Goal: Information Seeking & Learning: Learn about a topic

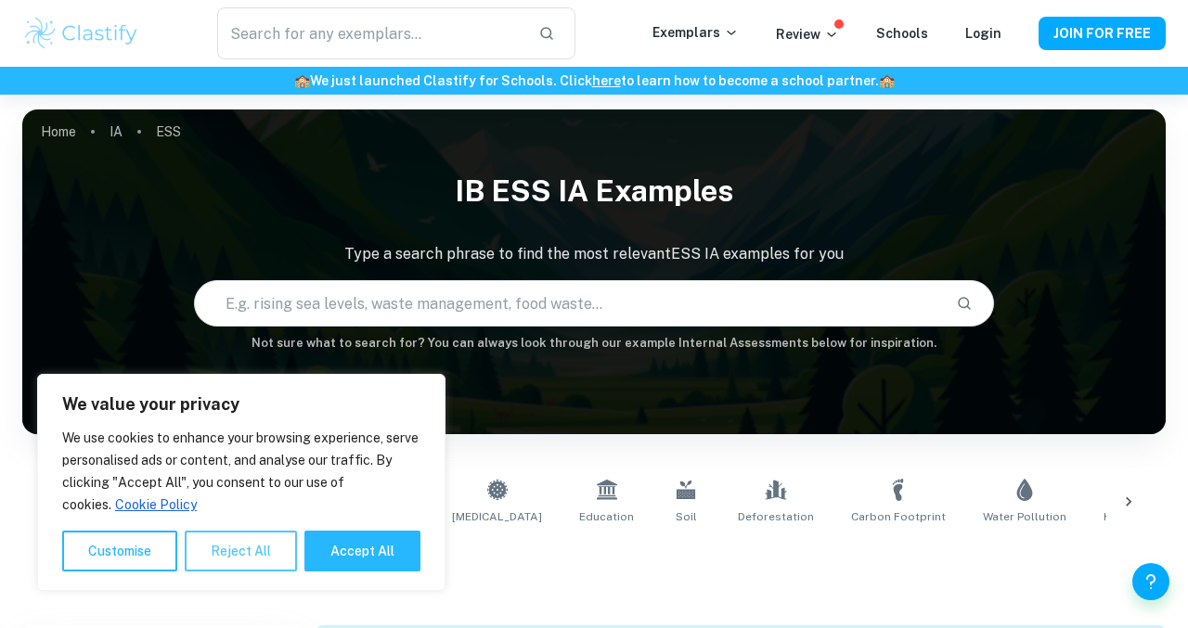
click at [231, 542] on button "Reject All" at bounding box center [241, 551] width 112 height 41
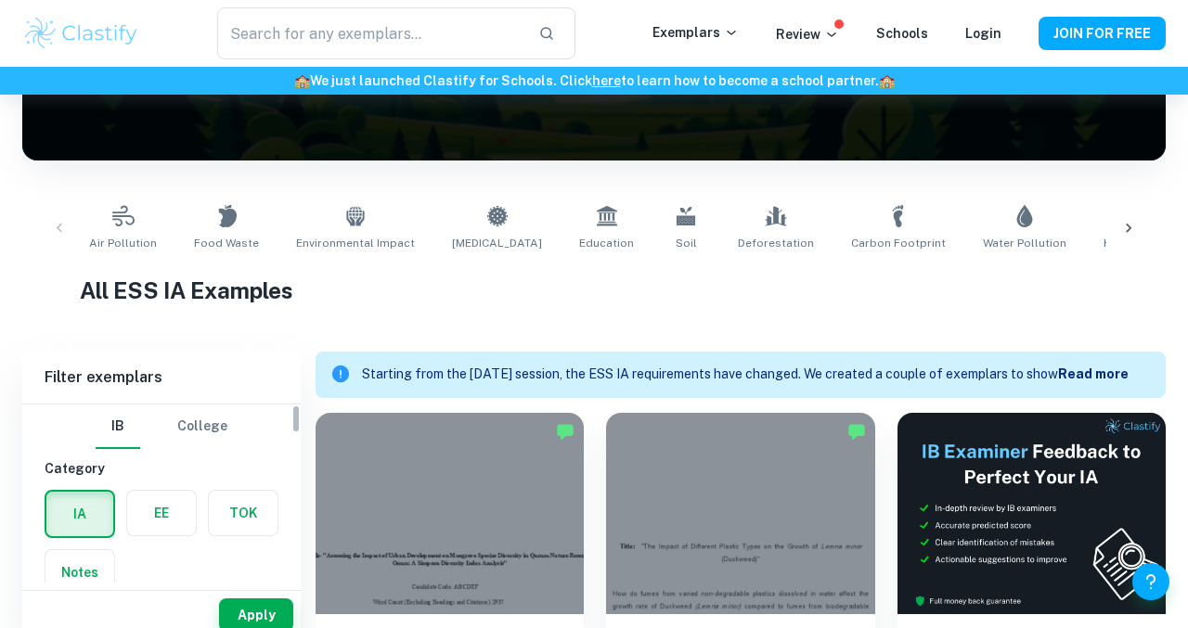
scroll to position [328, 0]
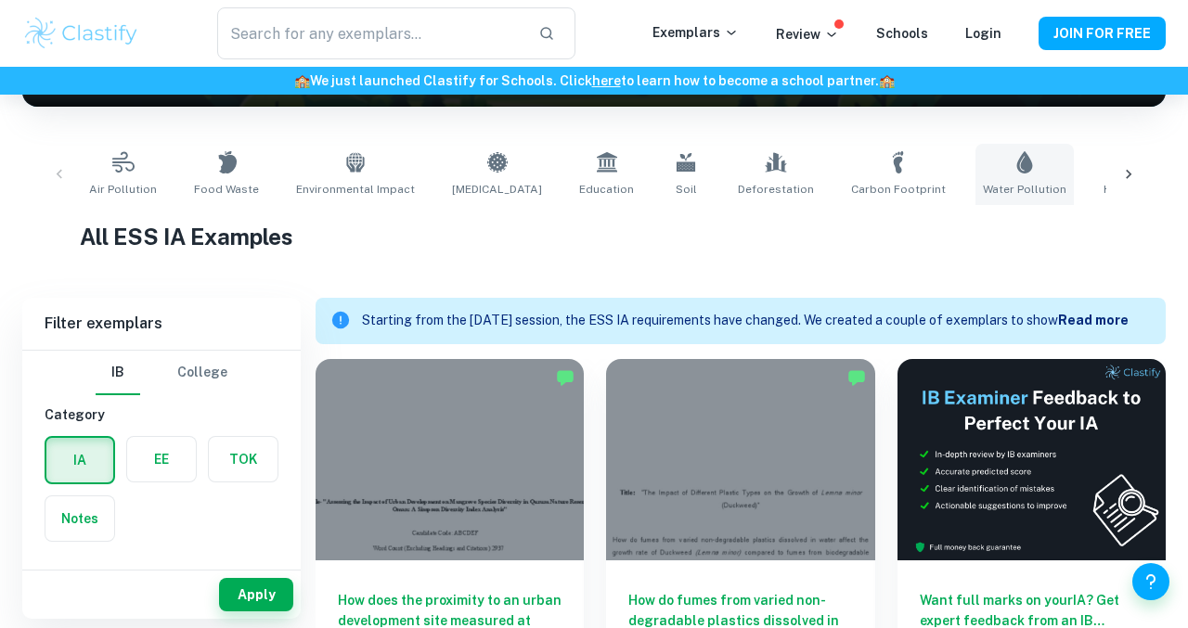
click at [983, 181] on span "Water Pollution" at bounding box center [1025, 189] width 84 height 17
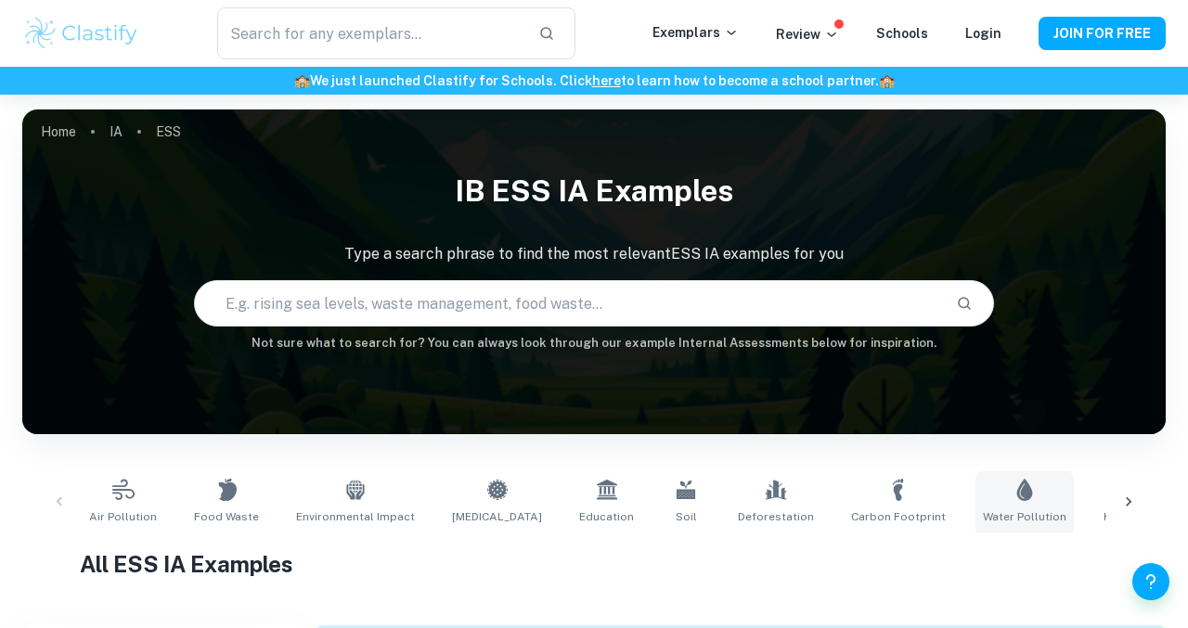
click at [976, 501] on link "Water Pollution" at bounding box center [1025, 502] width 98 height 61
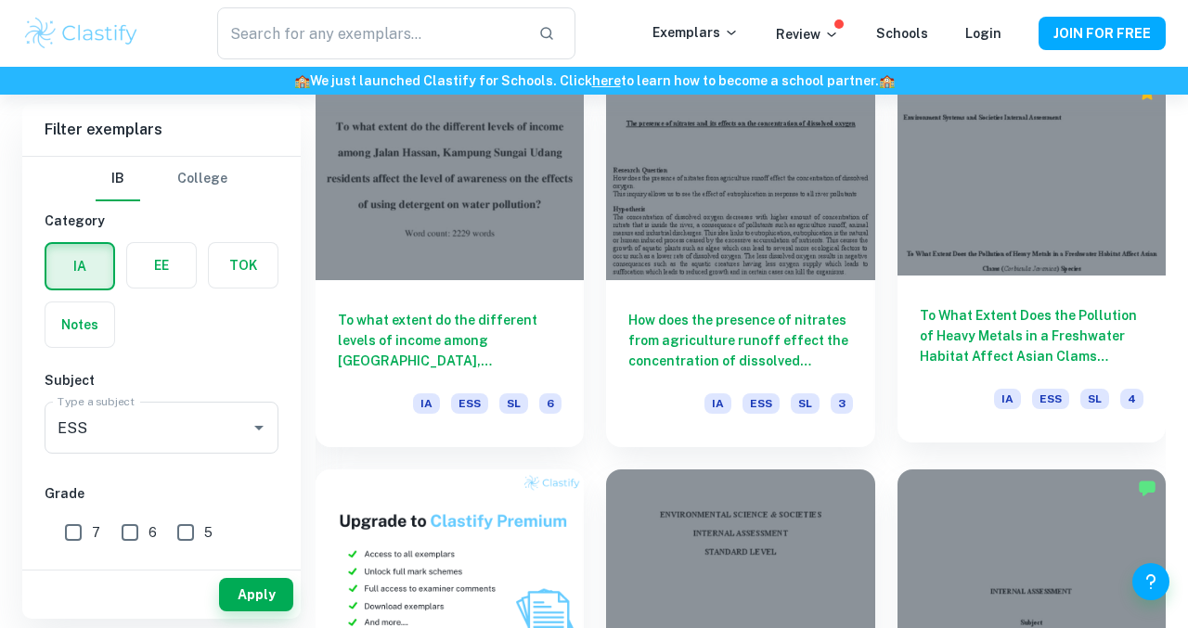
scroll to position [1027, 0]
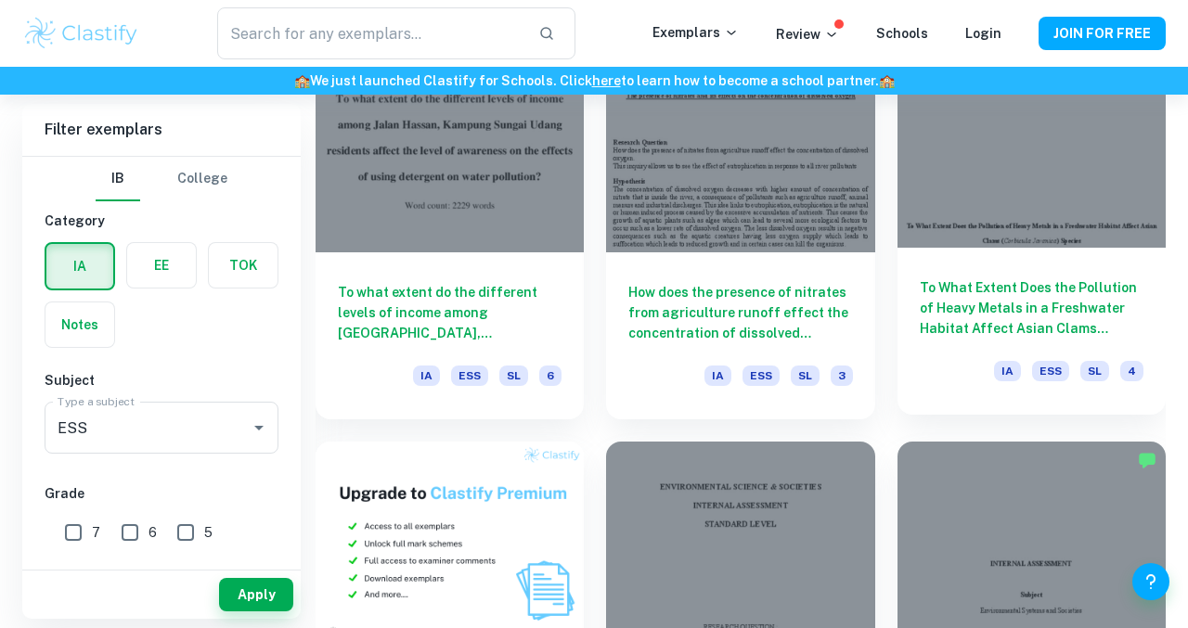
click at [1017, 300] on h6 "To What Extent Does the Pollution of Heavy Metals in a Freshwater Habitat Affec…" at bounding box center [1032, 308] width 224 height 61
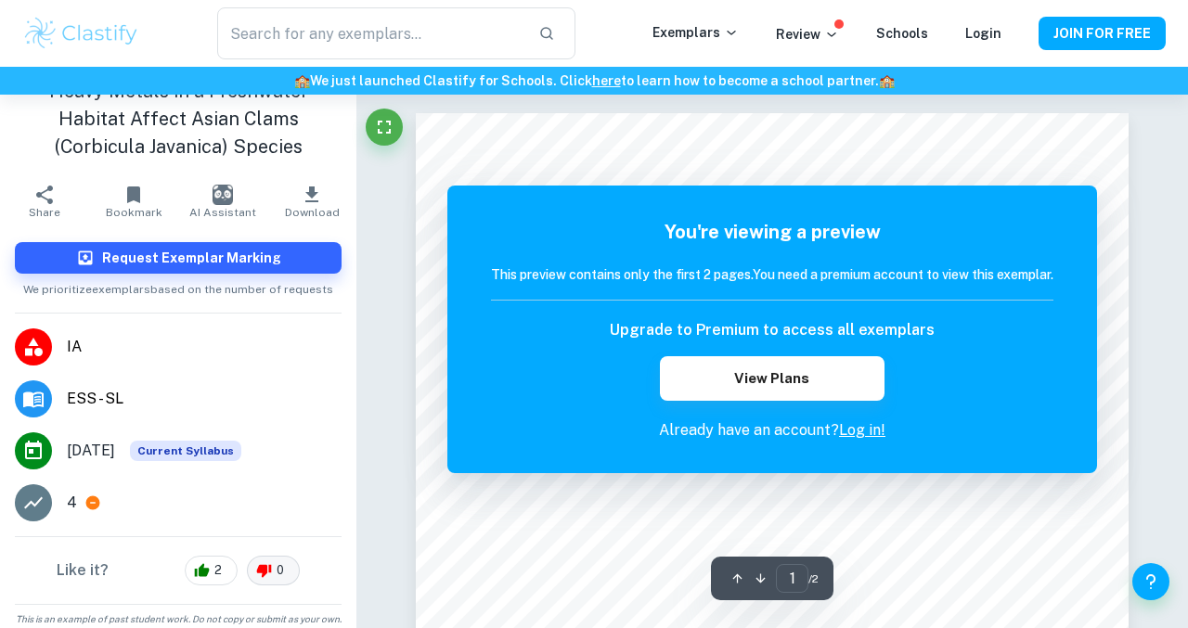
scroll to position [72, 0]
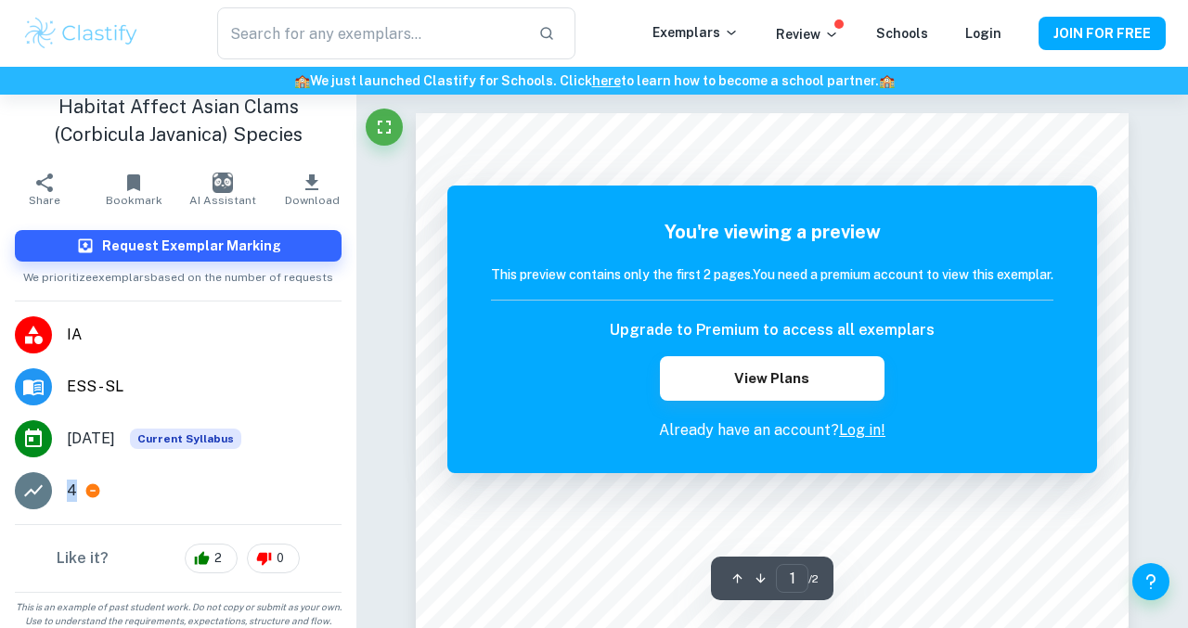
click at [79, 491] on div "4" at bounding box center [204, 491] width 275 height 22
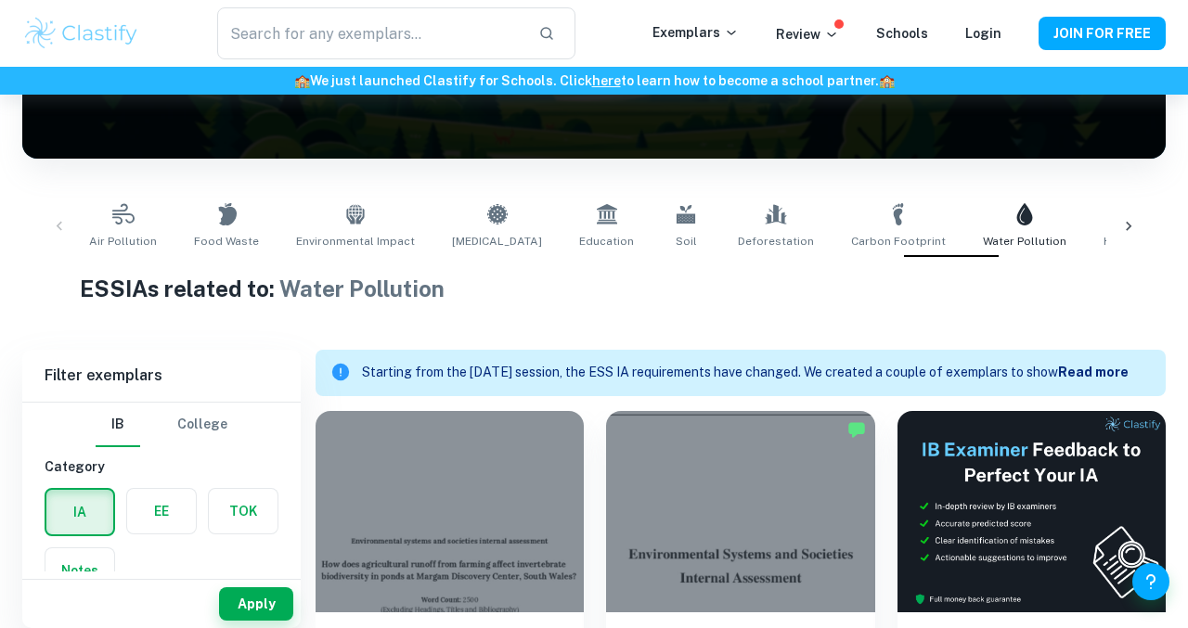
scroll to position [287, 0]
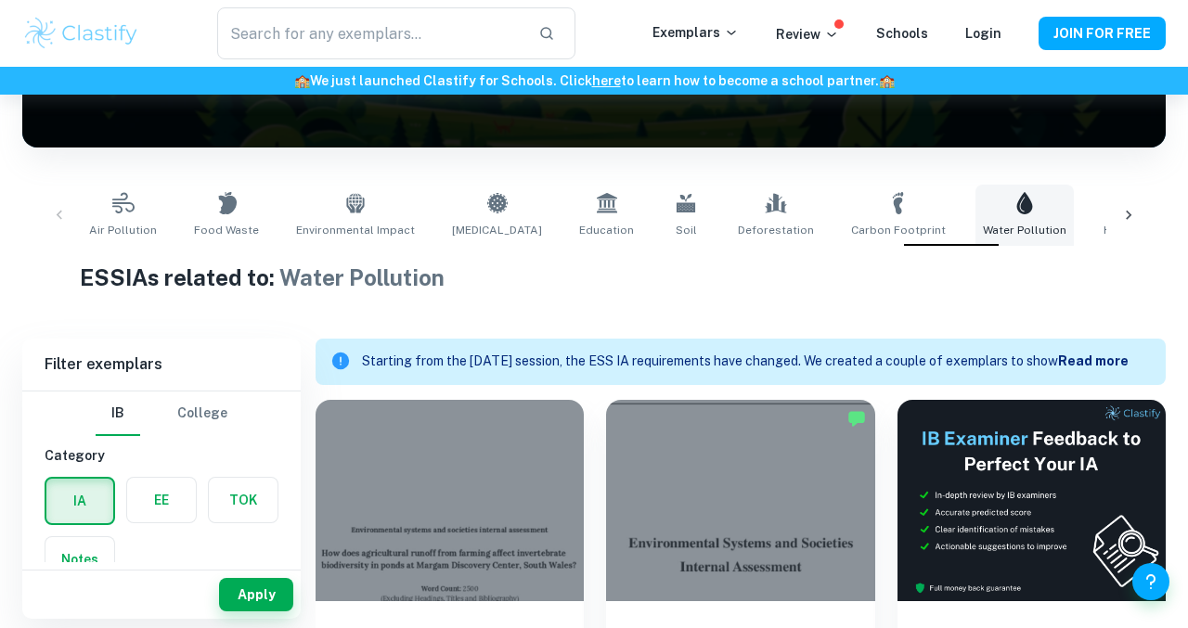
click at [976, 210] on link "Water Pollution" at bounding box center [1025, 215] width 98 height 61
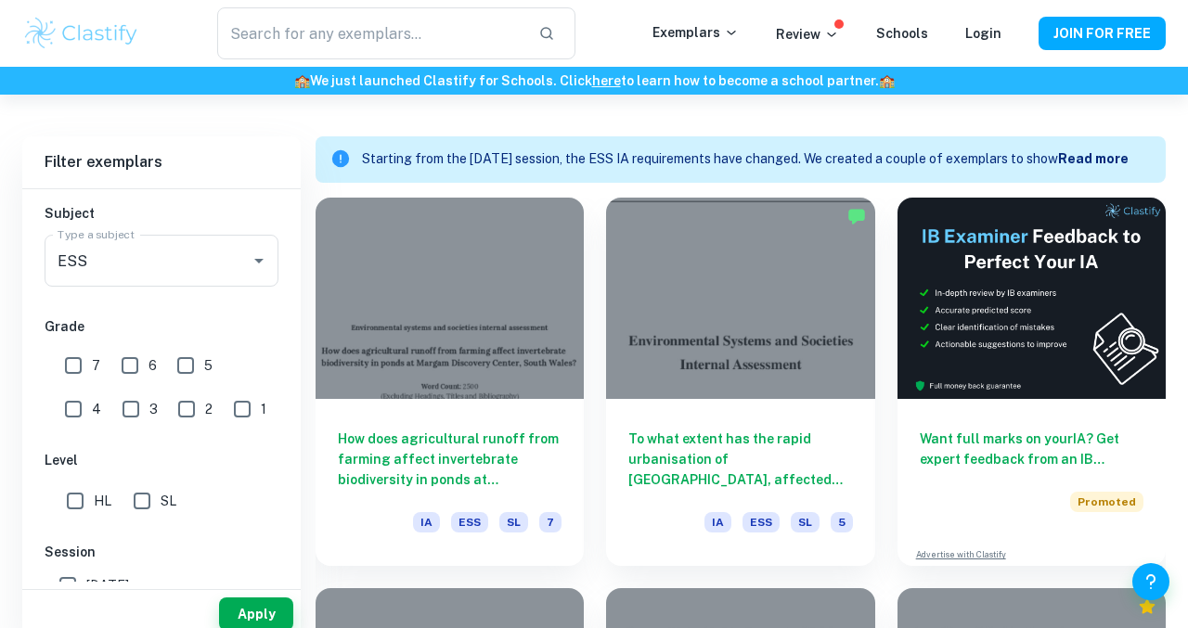
scroll to position [521, 0]
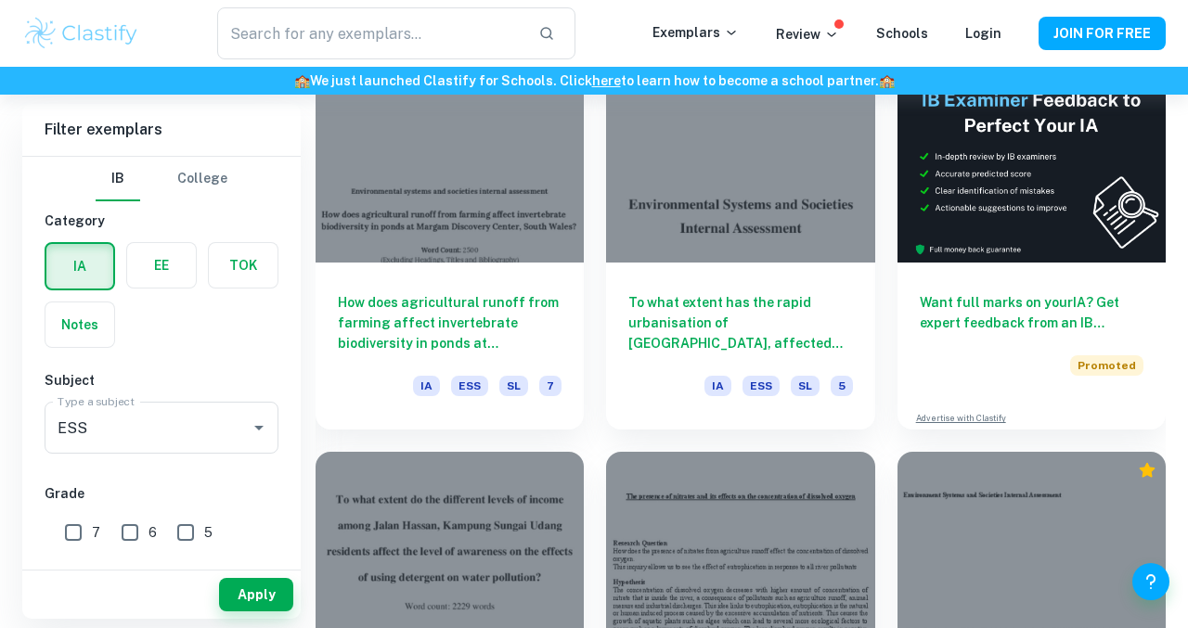
scroll to position [617, 0]
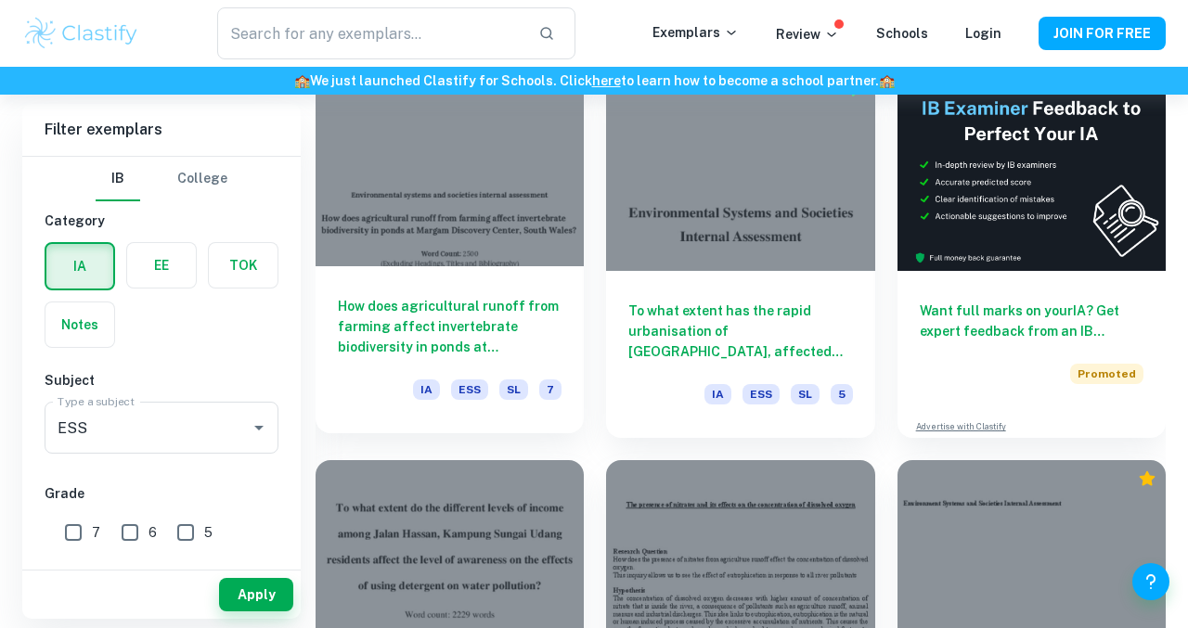
click at [499, 278] on div "How does agricultural runoff from farming affect invertebrate biodiversity in p…" at bounding box center [450, 349] width 268 height 167
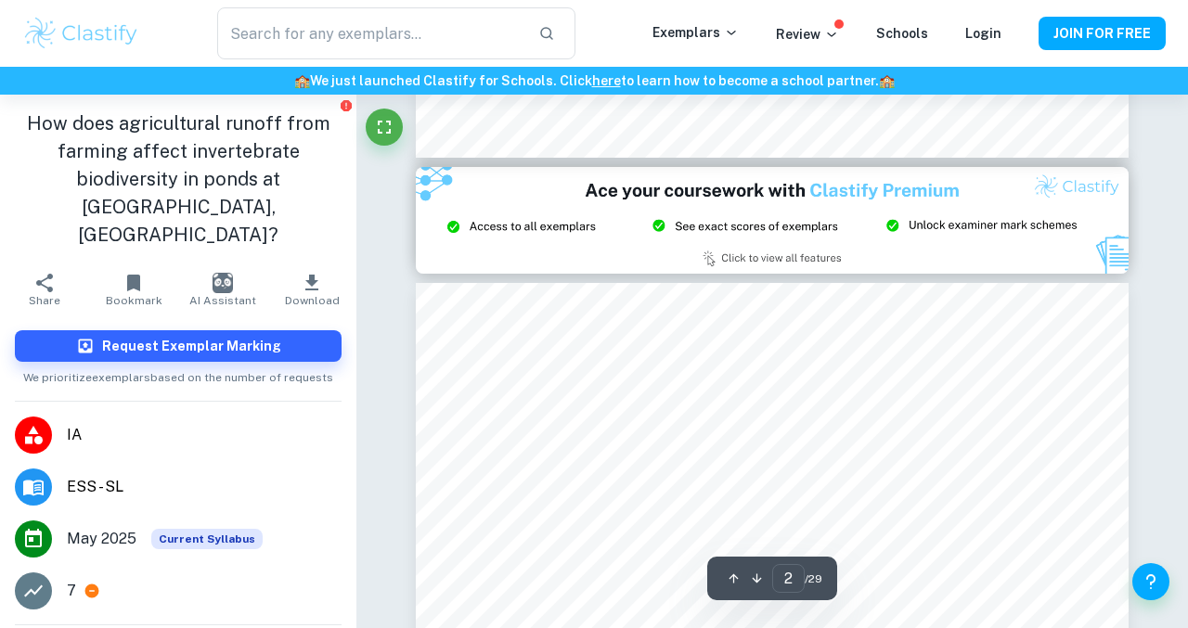
type input "3"
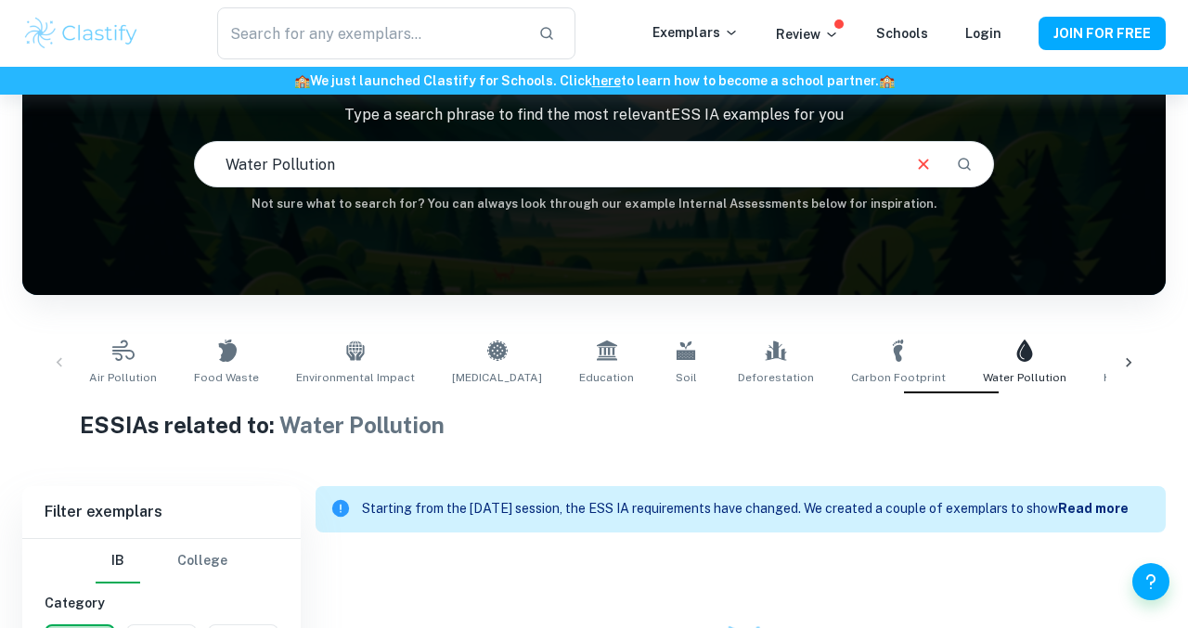
scroll to position [167, 0]
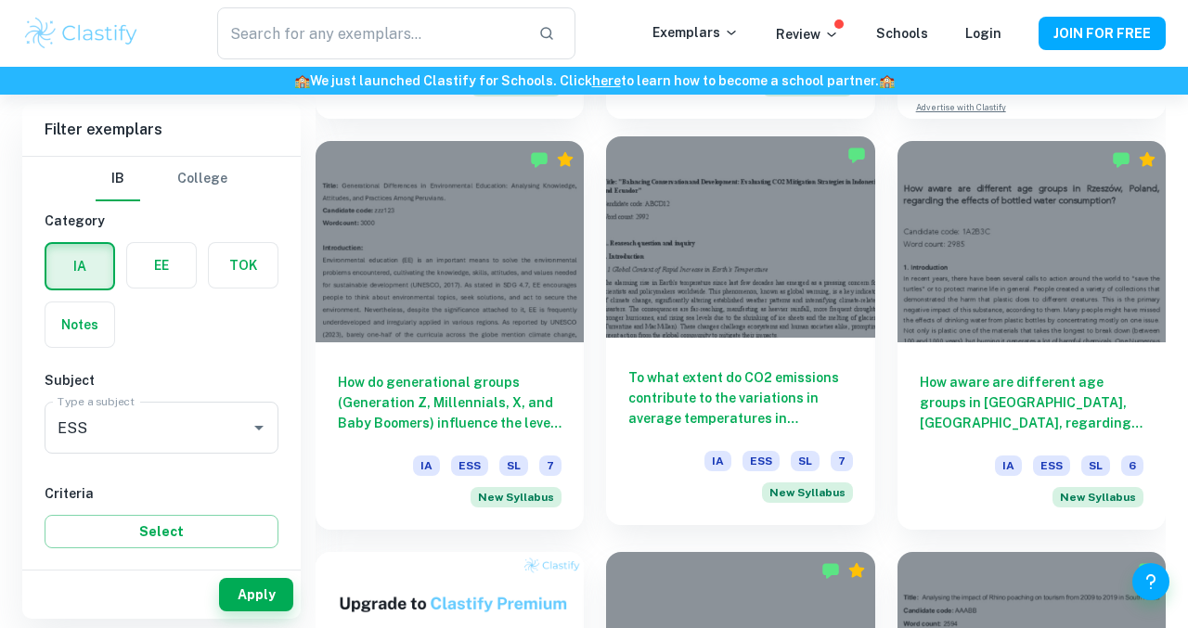
scroll to position [978, 0]
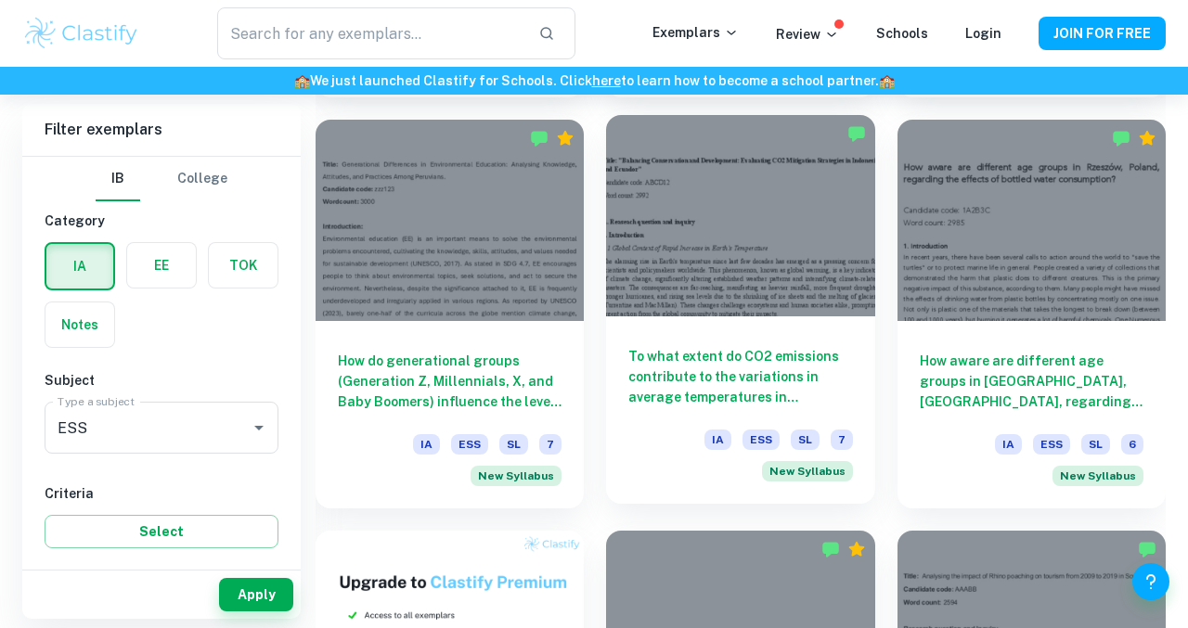
click at [719, 382] on h6 "To what extent do CO2 emissions contribute to the variations in average tempera…" at bounding box center [740, 376] width 224 height 61
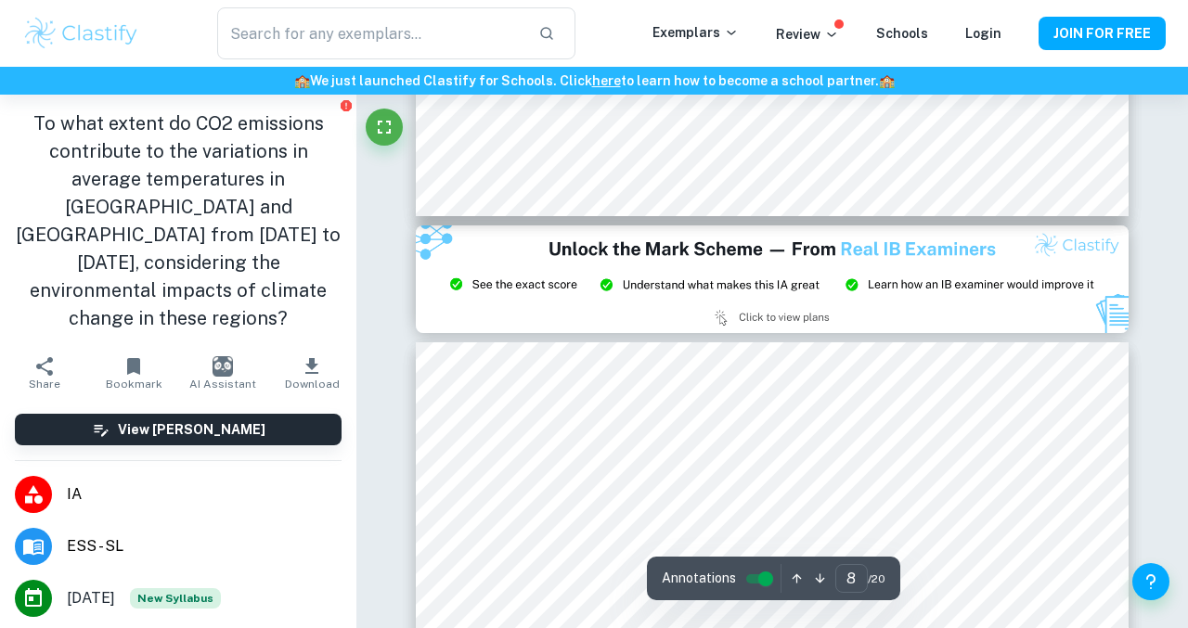
type input "9"
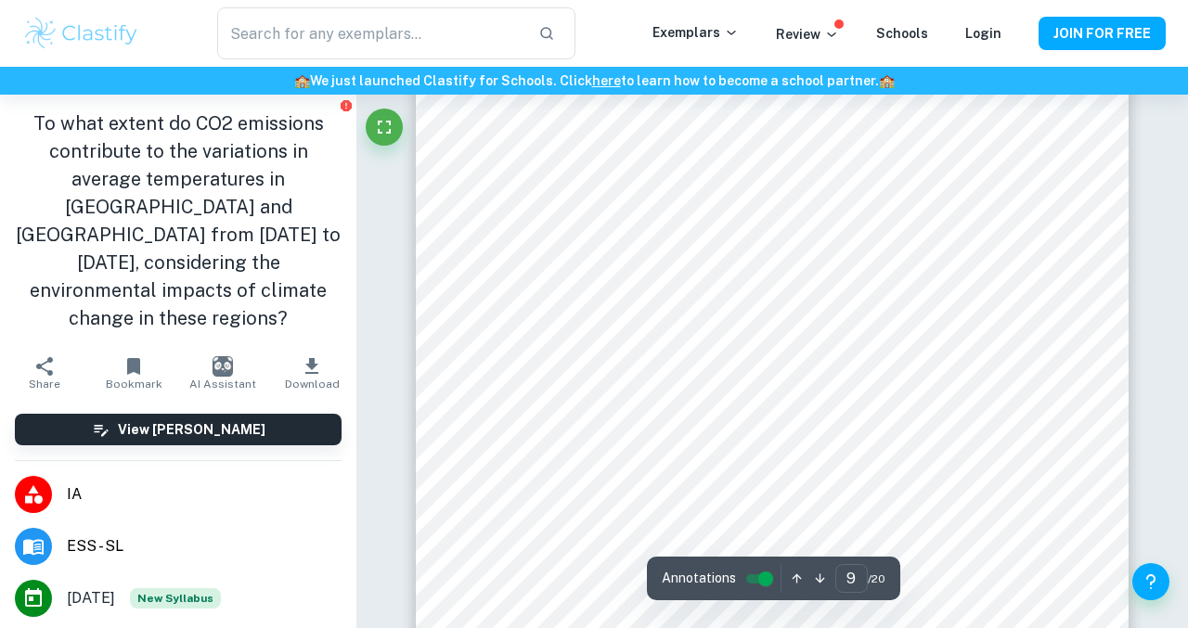
scroll to position [7865, 0]
